Goal: Check status: Check status

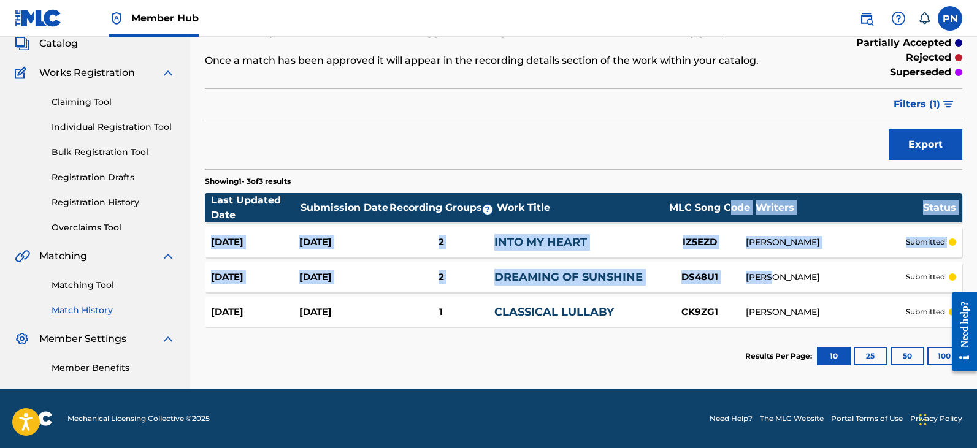
click at [649, 239] on div "INTO MY HEART" at bounding box center [573, 242] width 159 height 17
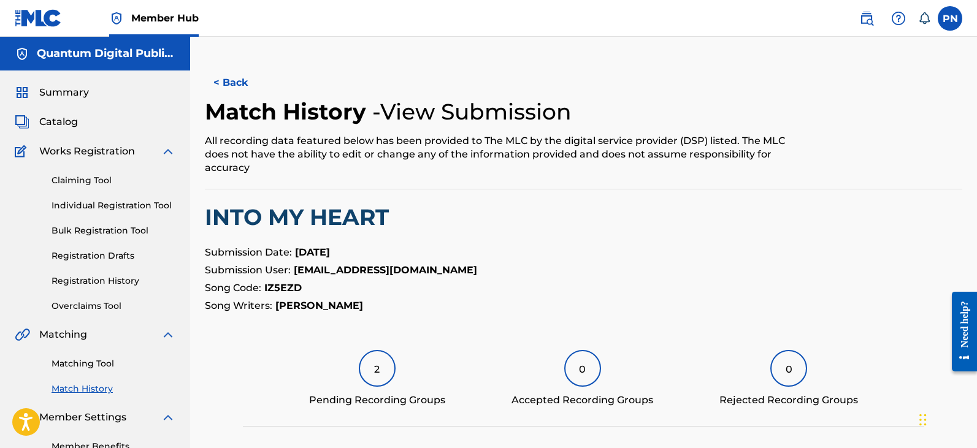
click at [659, 239] on div "< Back Match History - View Submission All recording data featured below has be…" at bounding box center [583, 447] width 757 height 761
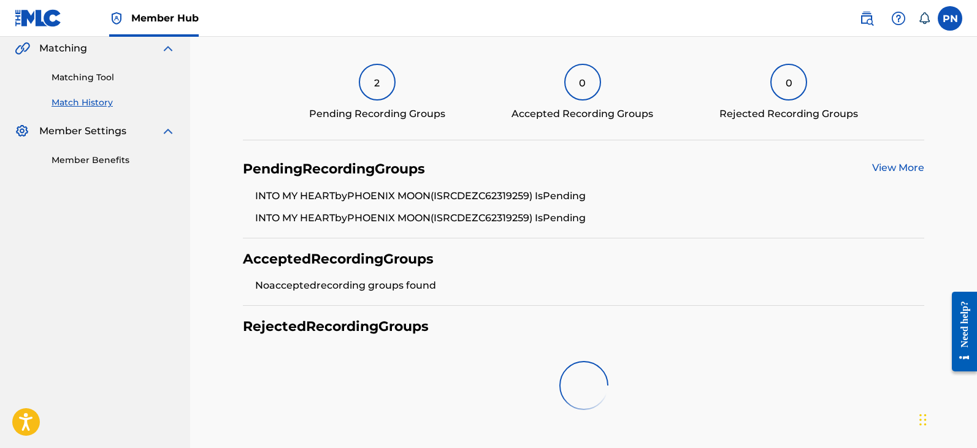
scroll to position [332, 0]
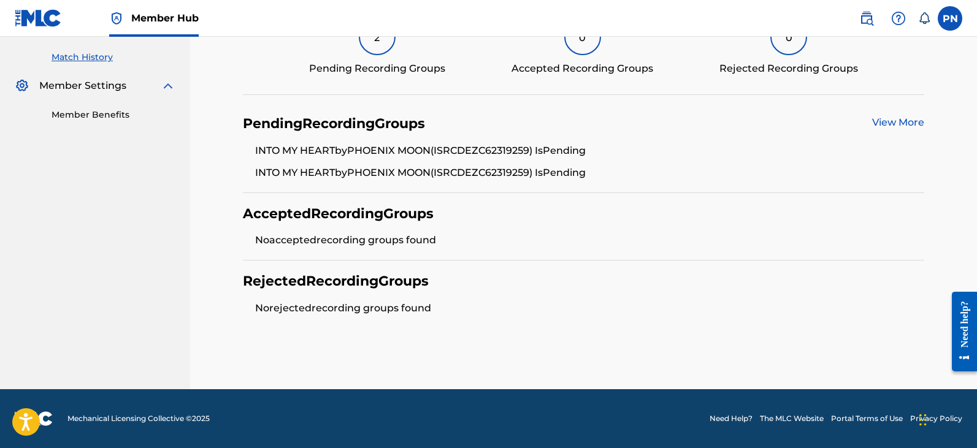
click at [908, 125] on link "View More" at bounding box center [898, 122] width 52 height 12
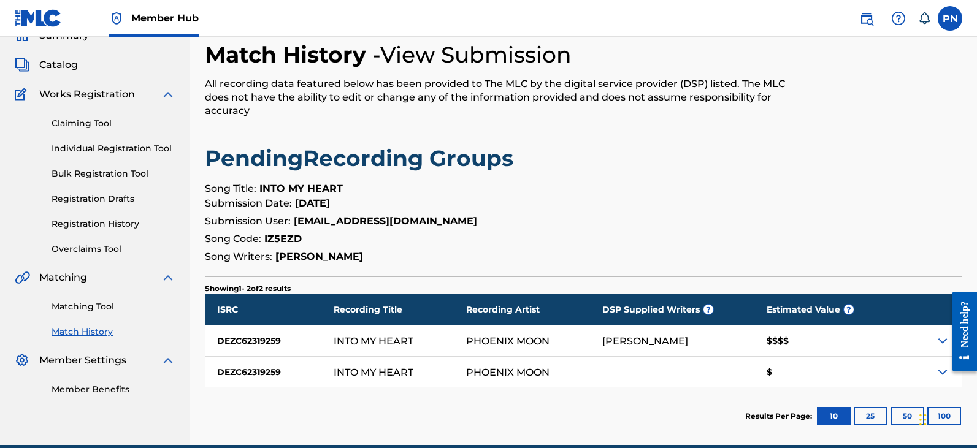
scroll to position [113, 0]
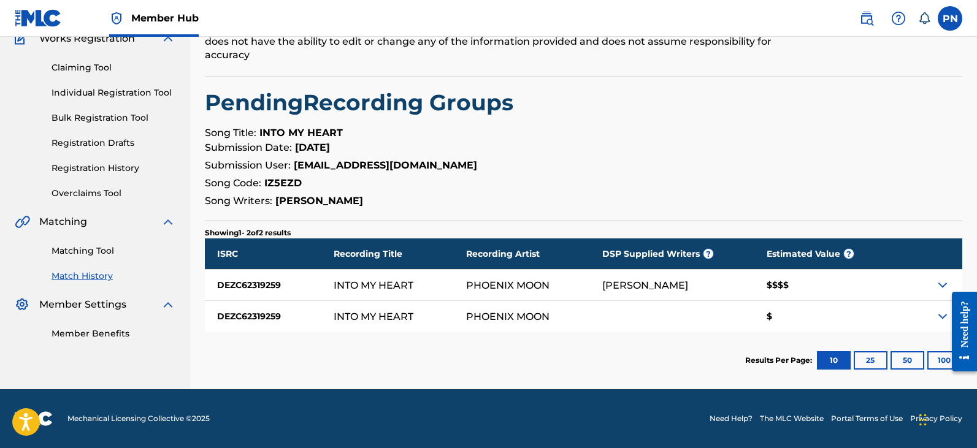
click at [944, 280] on img at bounding box center [942, 285] width 15 height 15
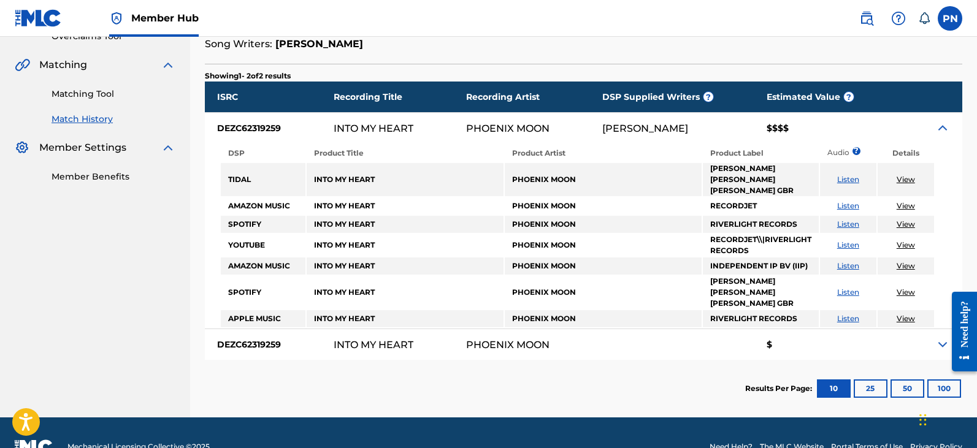
scroll to position [276, 0]
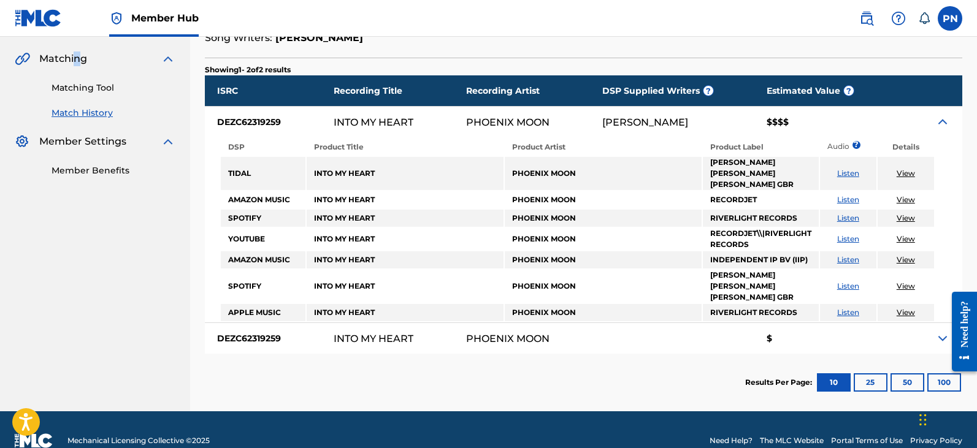
click at [77, 59] on span "Matching" at bounding box center [63, 58] width 48 height 15
drag, startPoint x: 90, startPoint y: 56, endPoint x: 99, endPoint y: 59, distance: 8.9
click at [99, 59] on div "Matching" at bounding box center [95, 58] width 161 height 15
